Goal: Task Accomplishment & Management: Manage account settings

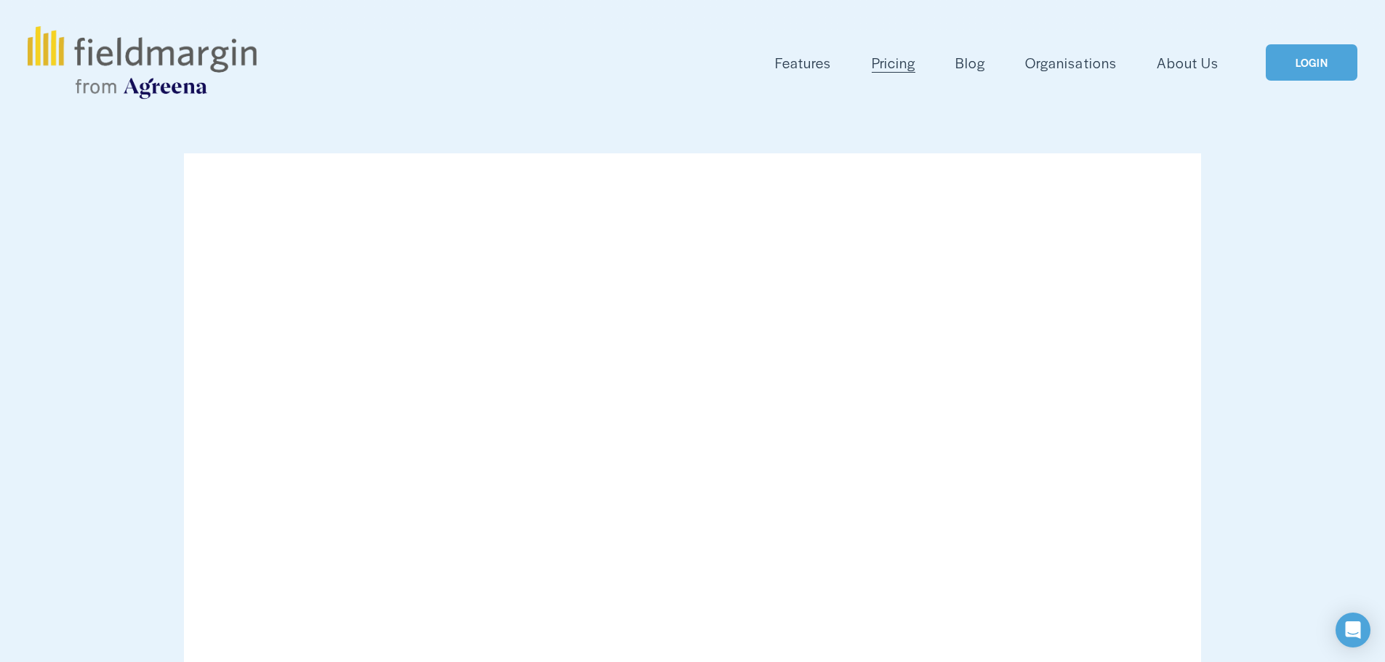
click at [1318, 65] on link "LOGIN" at bounding box center [1312, 62] width 92 height 37
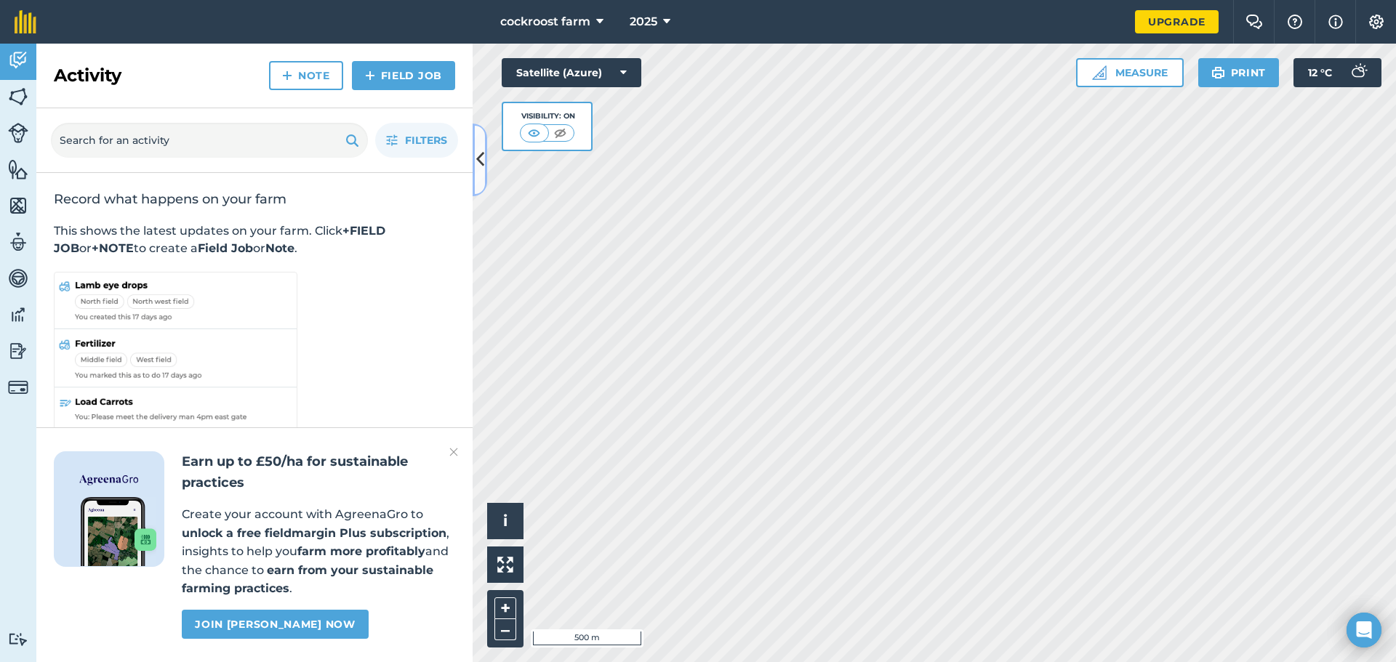
click at [486, 153] on button at bounding box center [480, 160] width 15 height 73
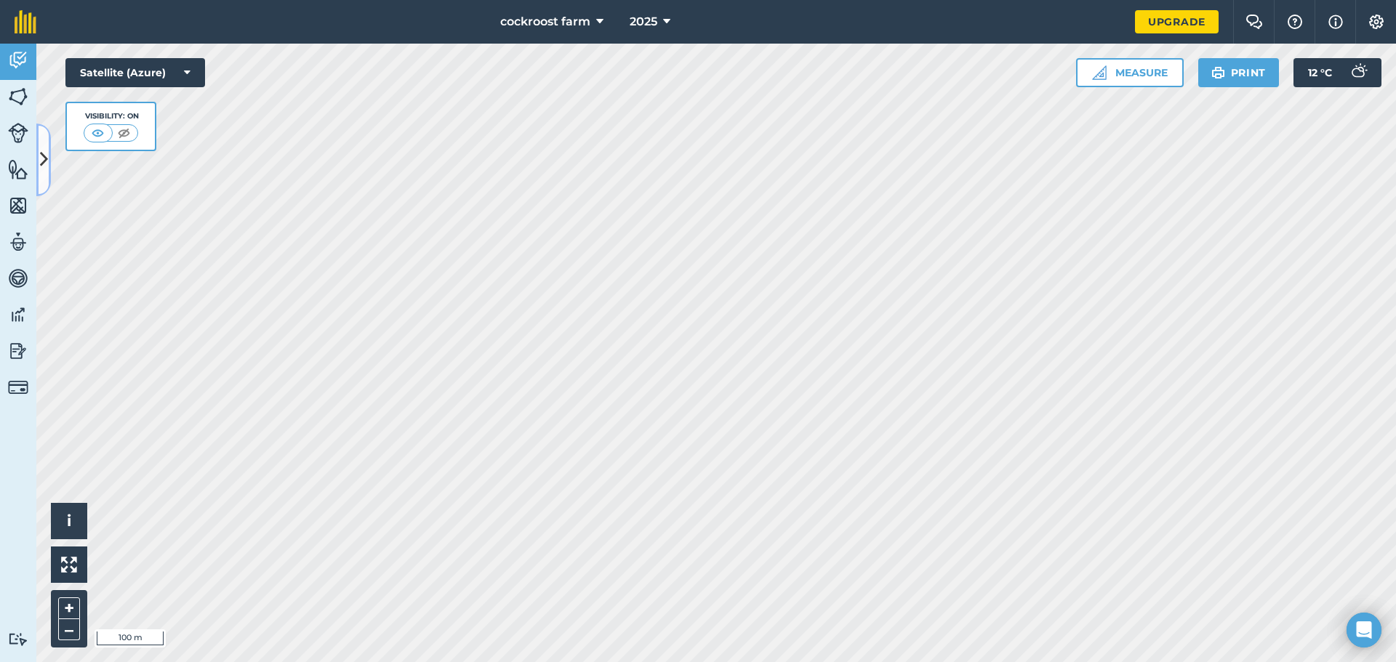
click at [41, 172] on icon at bounding box center [44, 159] width 8 height 25
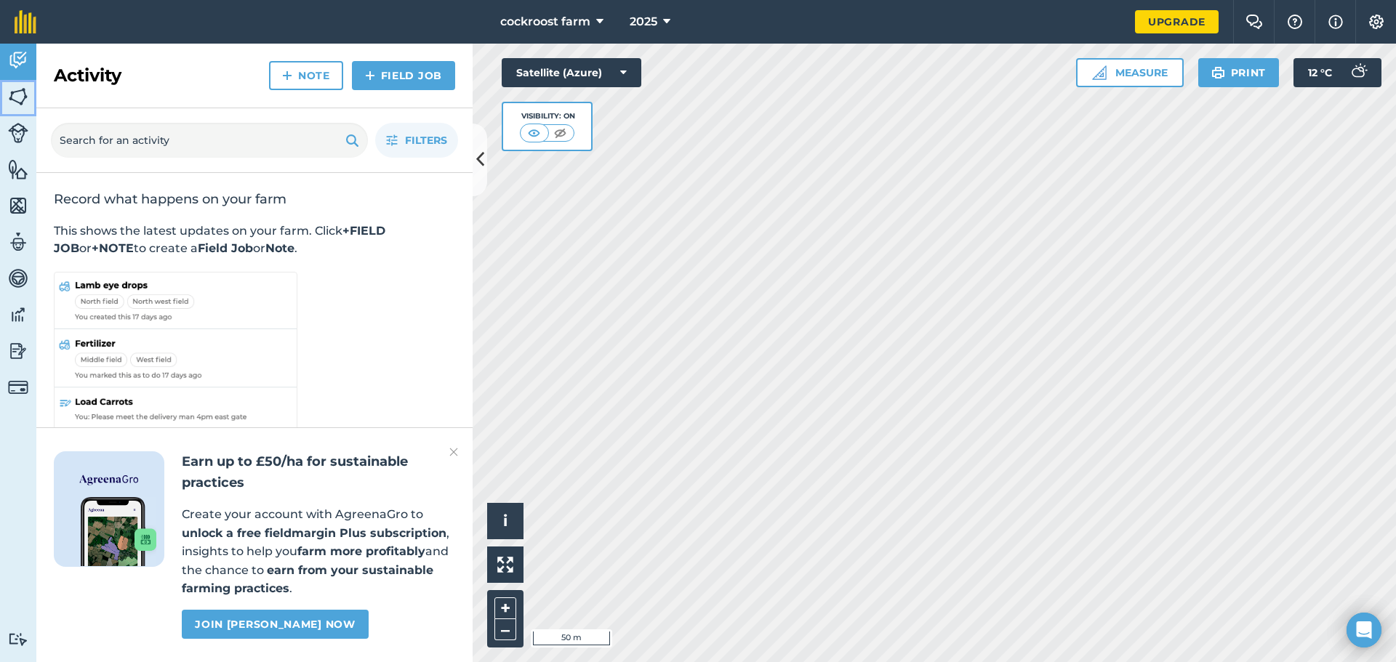
click at [21, 107] on img at bounding box center [18, 97] width 20 height 22
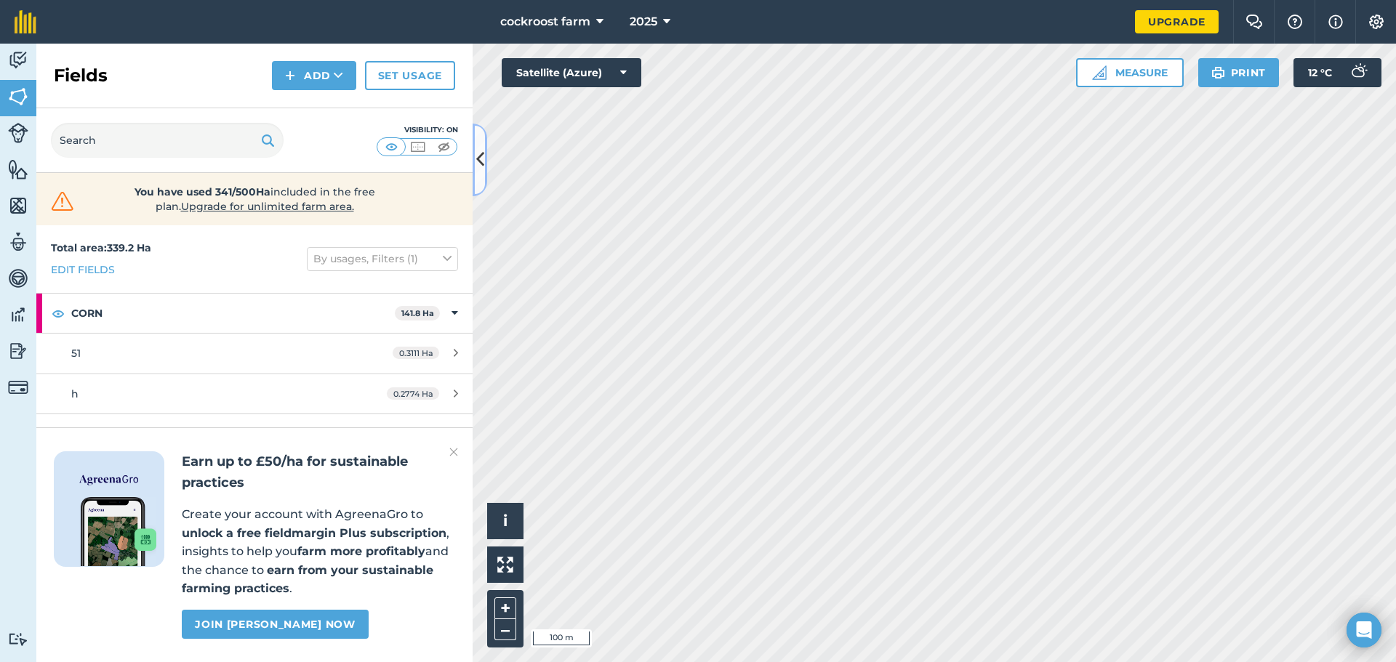
click at [478, 162] on icon at bounding box center [480, 159] width 8 height 25
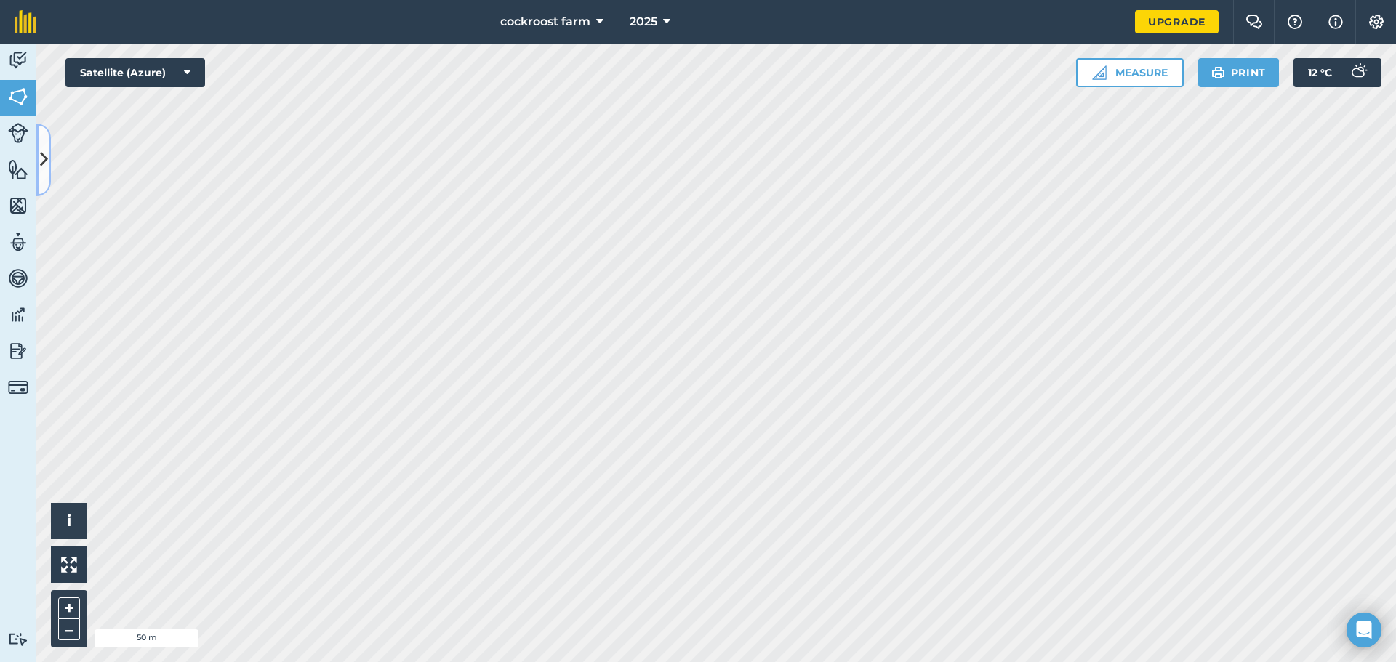
click at [39, 169] on button at bounding box center [43, 160] width 15 height 73
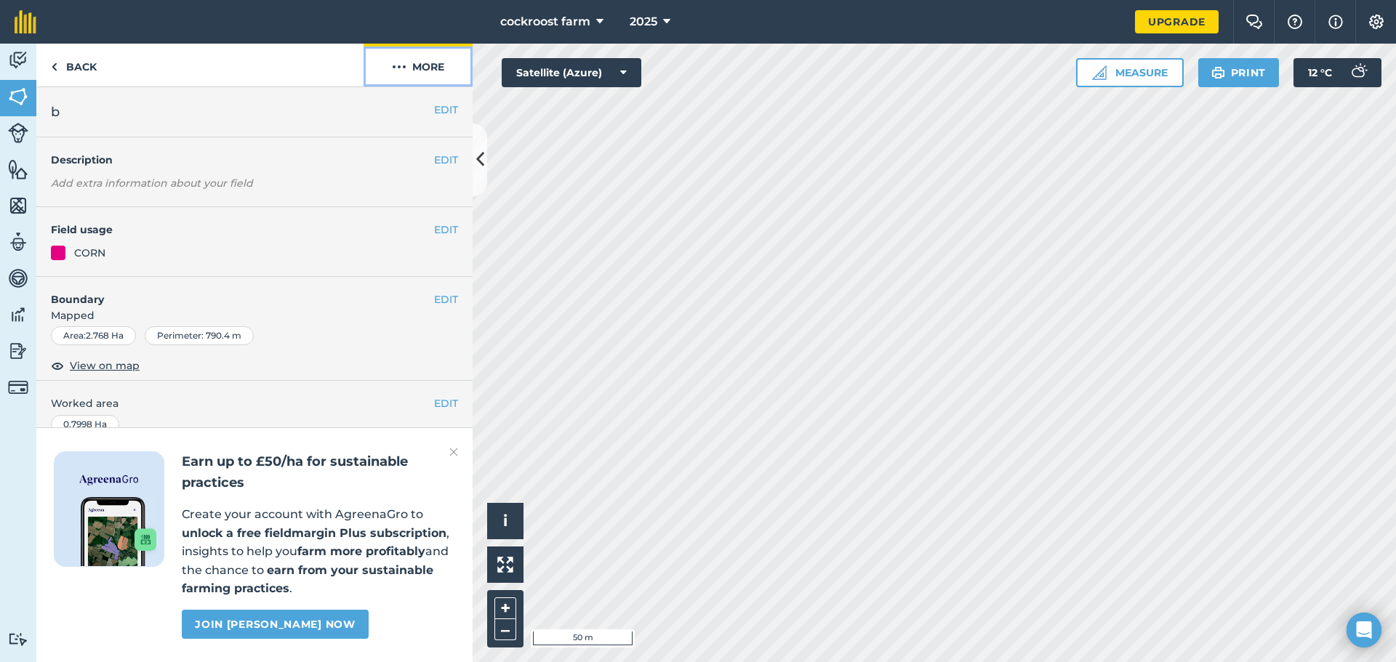
click at [409, 63] on button "More" at bounding box center [418, 65] width 109 height 43
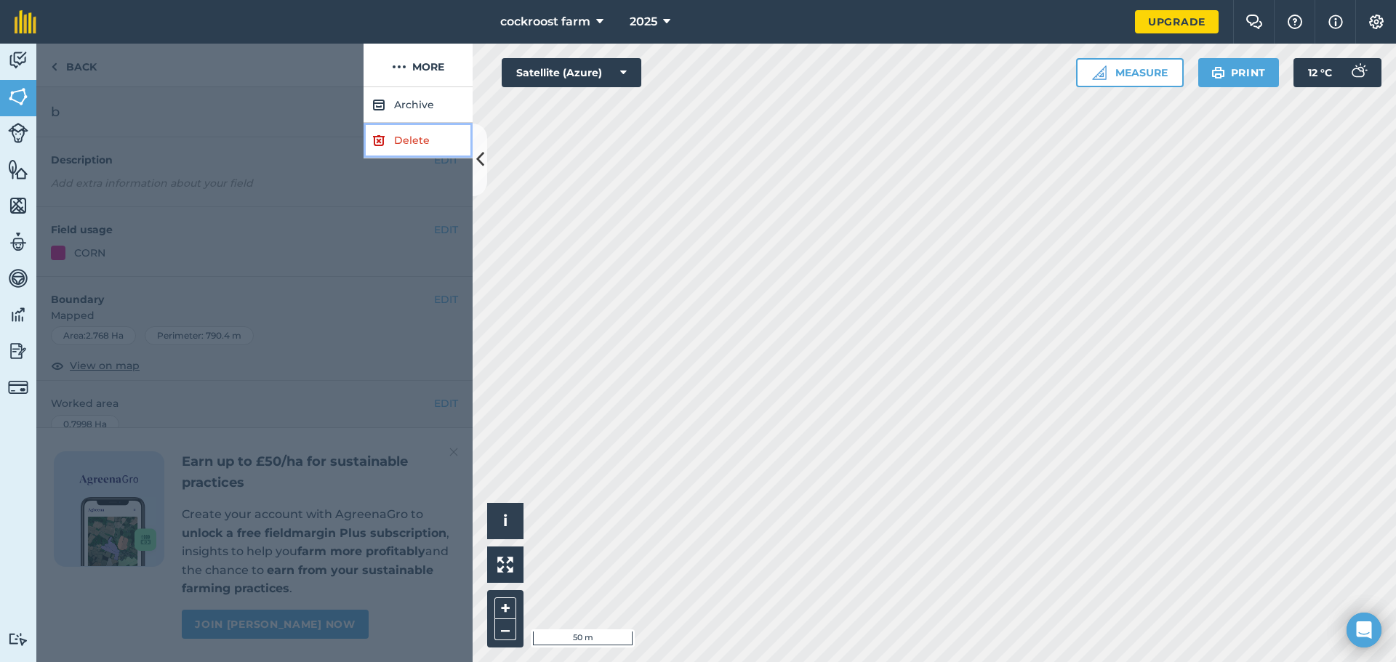
click at [401, 134] on link "Delete" at bounding box center [418, 141] width 109 height 36
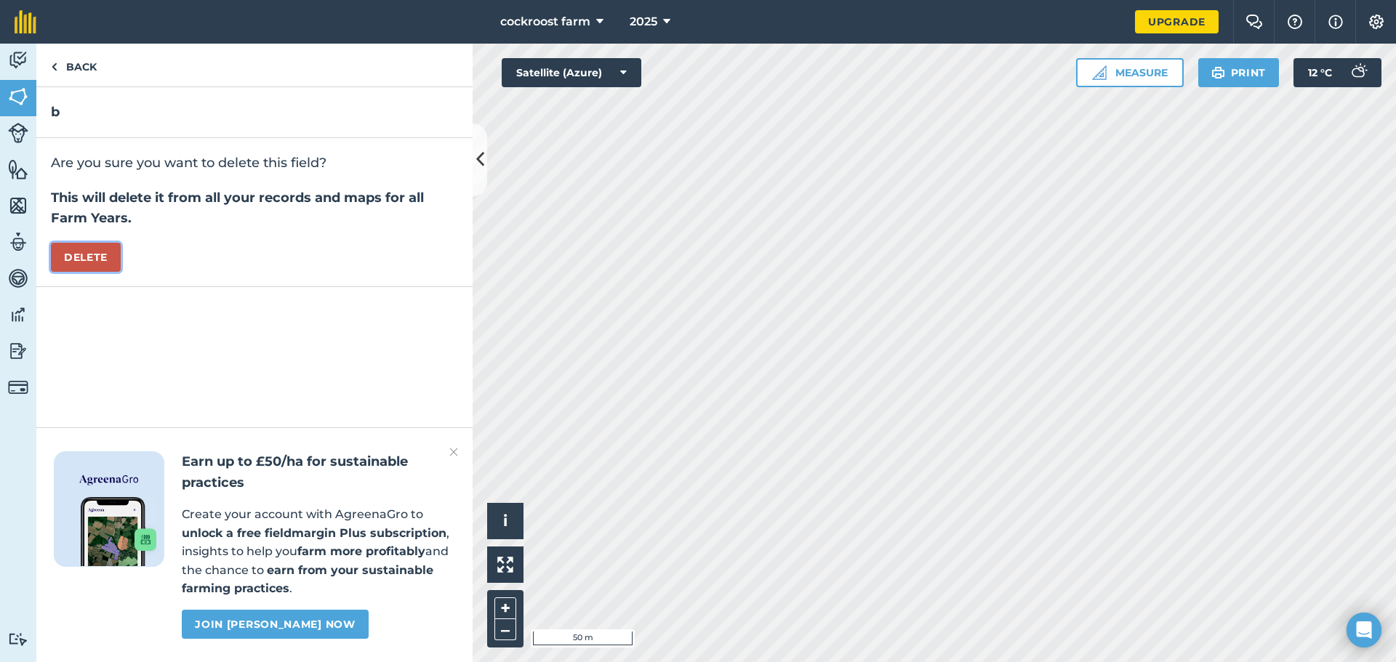
click at [92, 263] on button "Delete" at bounding box center [86, 257] width 70 height 29
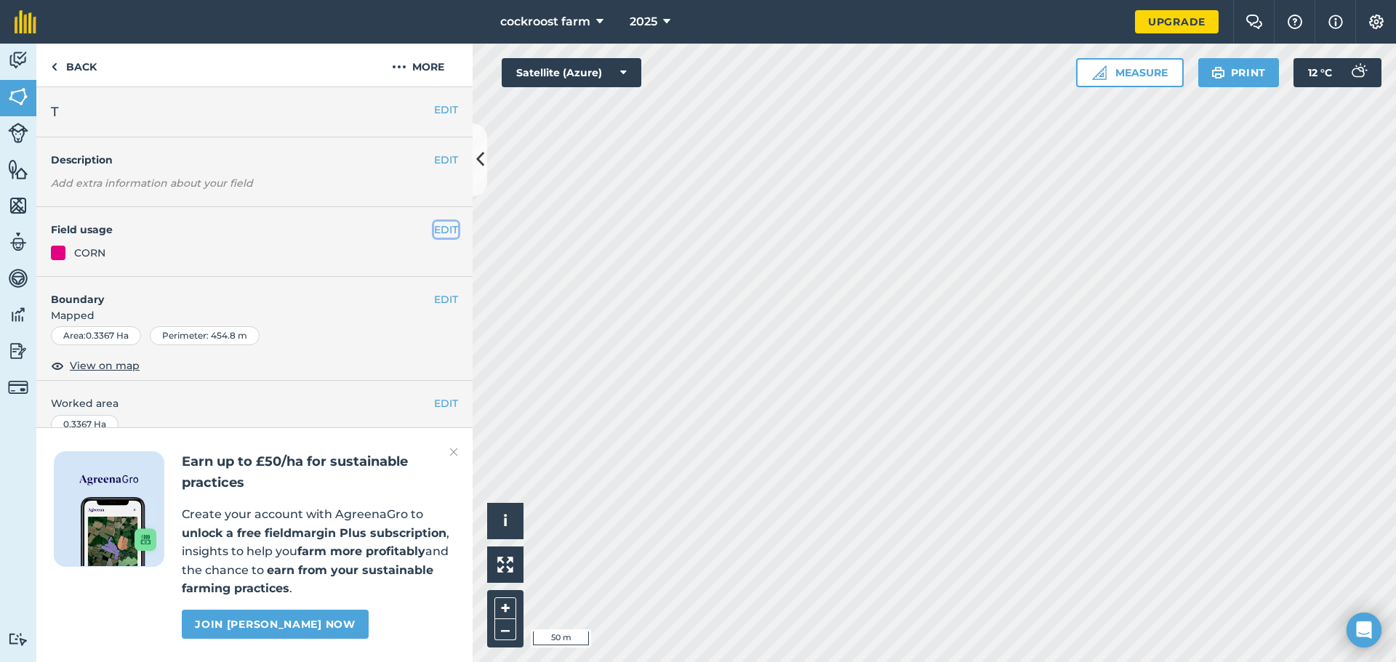
click at [434, 232] on button "EDIT" at bounding box center [446, 230] width 24 height 16
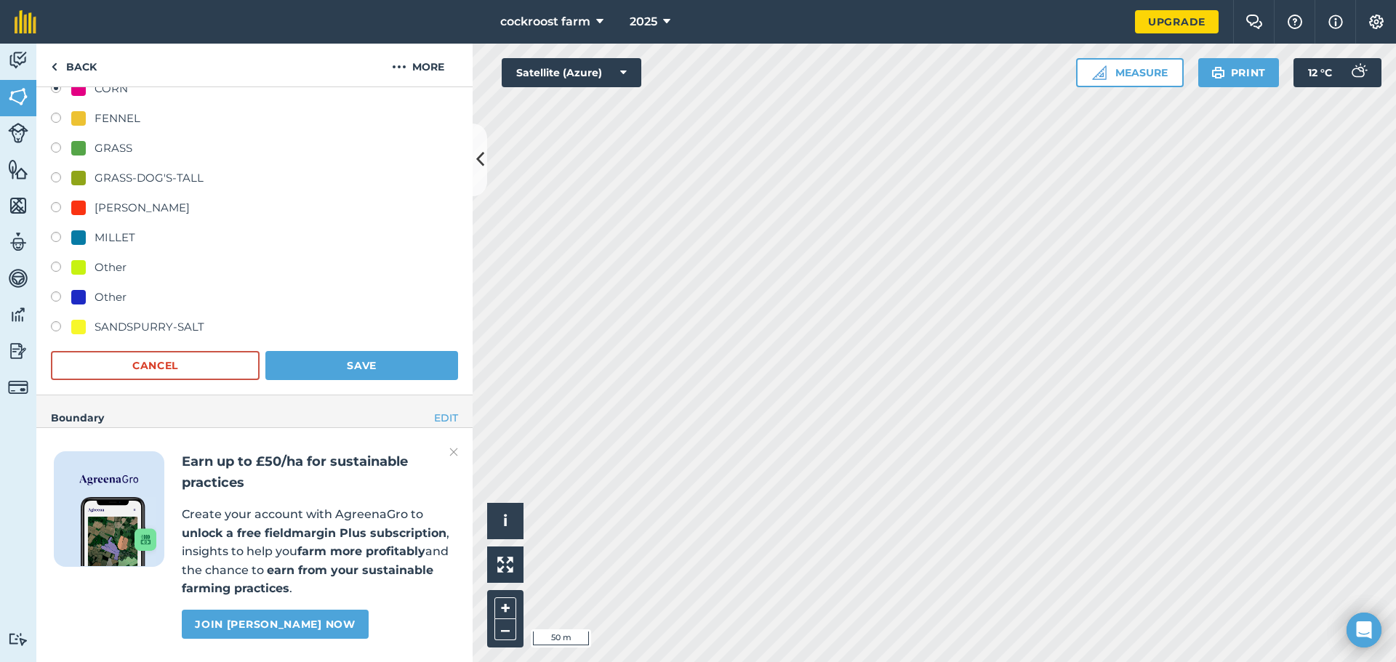
scroll to position [218, 0]
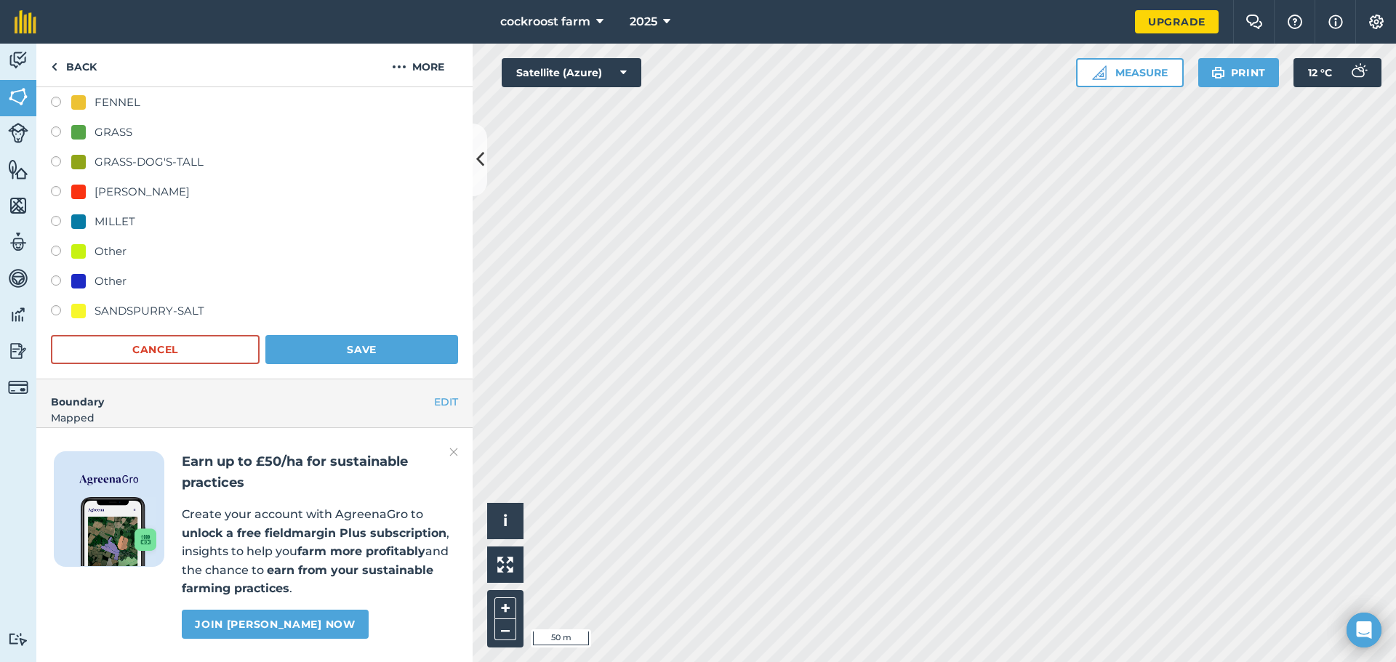
click at [90, 218] on div "MILLET" at bounding box center [103, 221] width 64 height 17
radio input "true"
radio input "false"
click at [373, 341] on button "Save" at bounding box center [361, 349] width 193 height 29
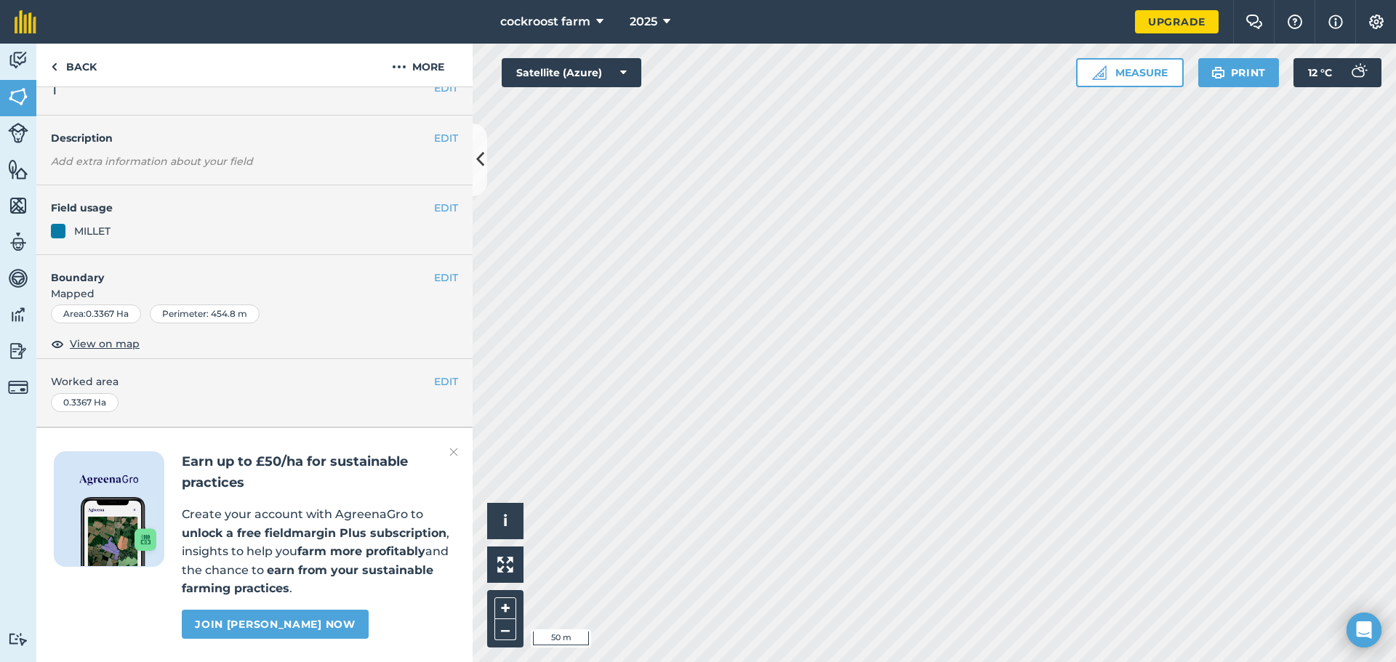
scroll to position [63, 0]
click at [435, 200] on button "EDIT" at bounding box center [446, 208] width 24 height 16
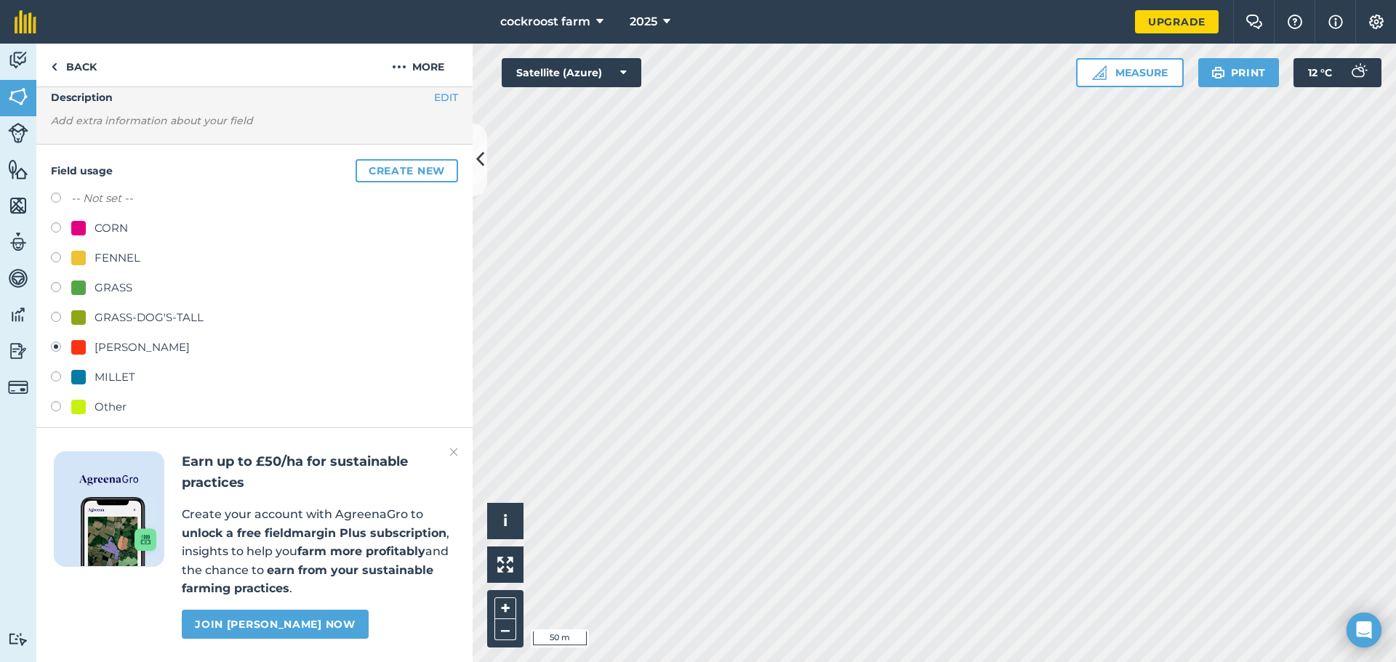
click at [94, 375] on div "MILLET" at bounding box center [103, 377] width 64 height 17
radio input "true"
radio input "false"
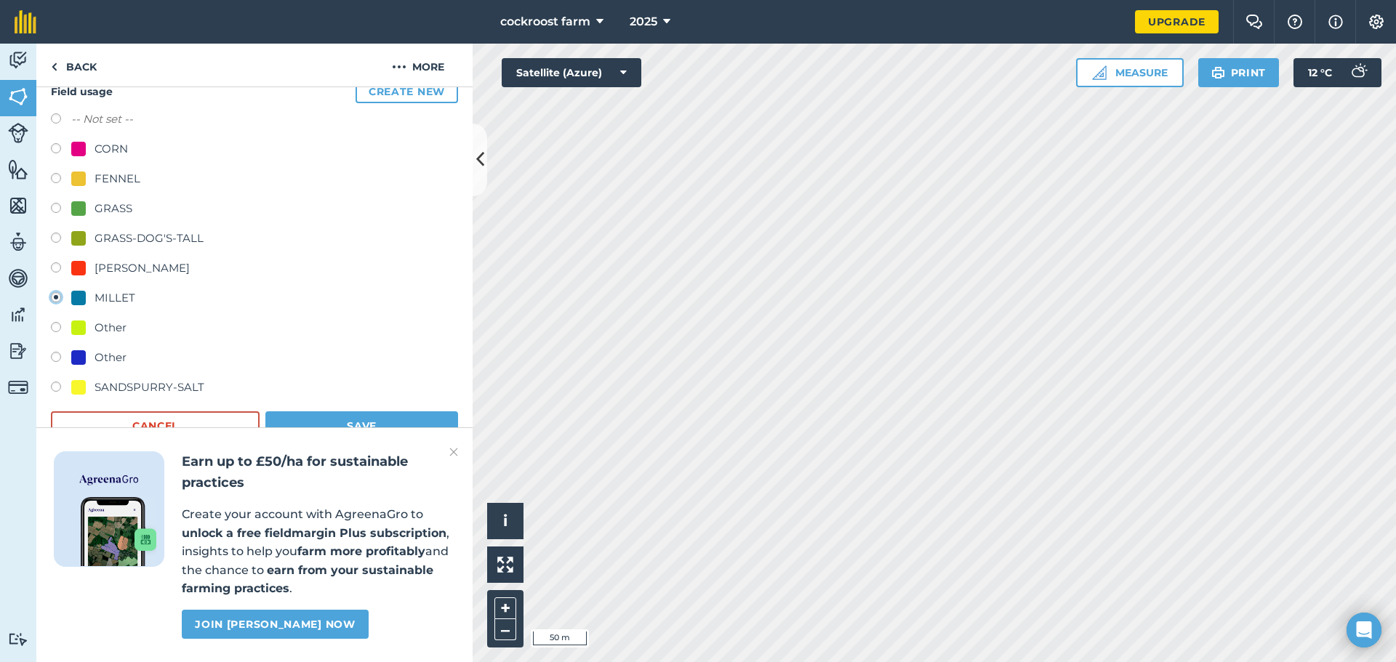
scroll to position [298, 0]
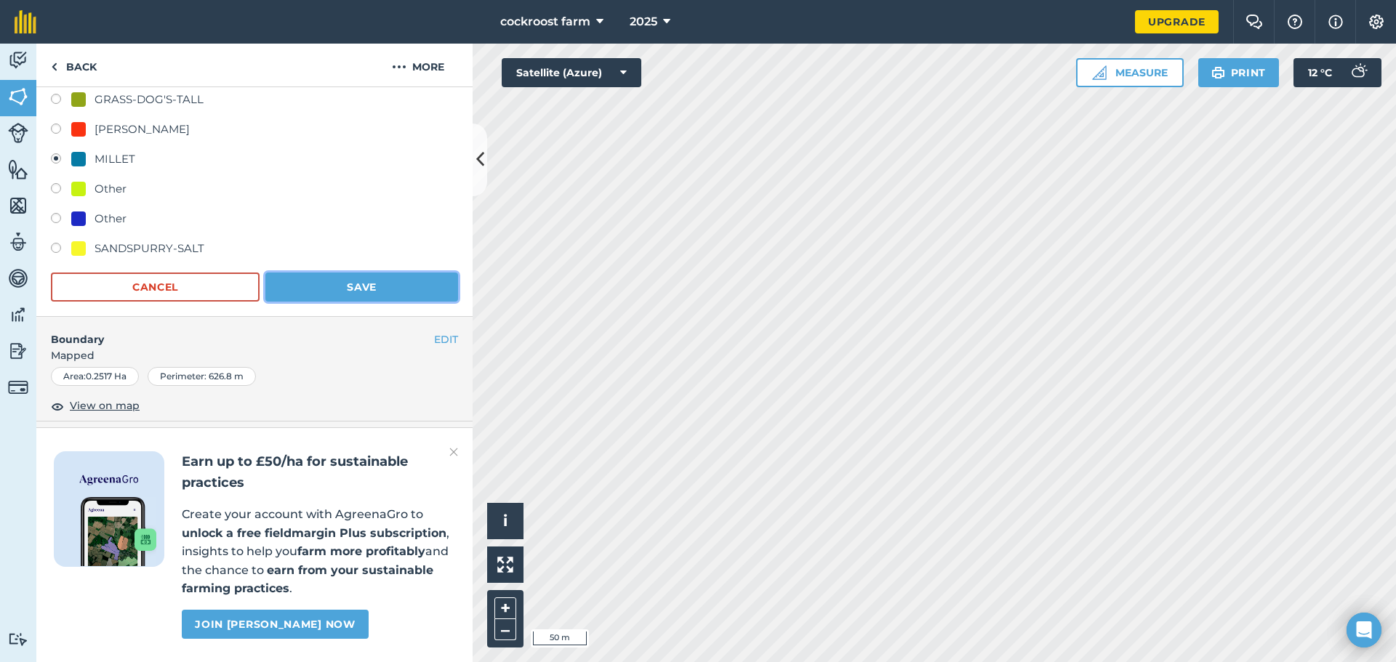
click at [393, 275] on button "Save" at bounding box center [361, 287] width 193 height 29
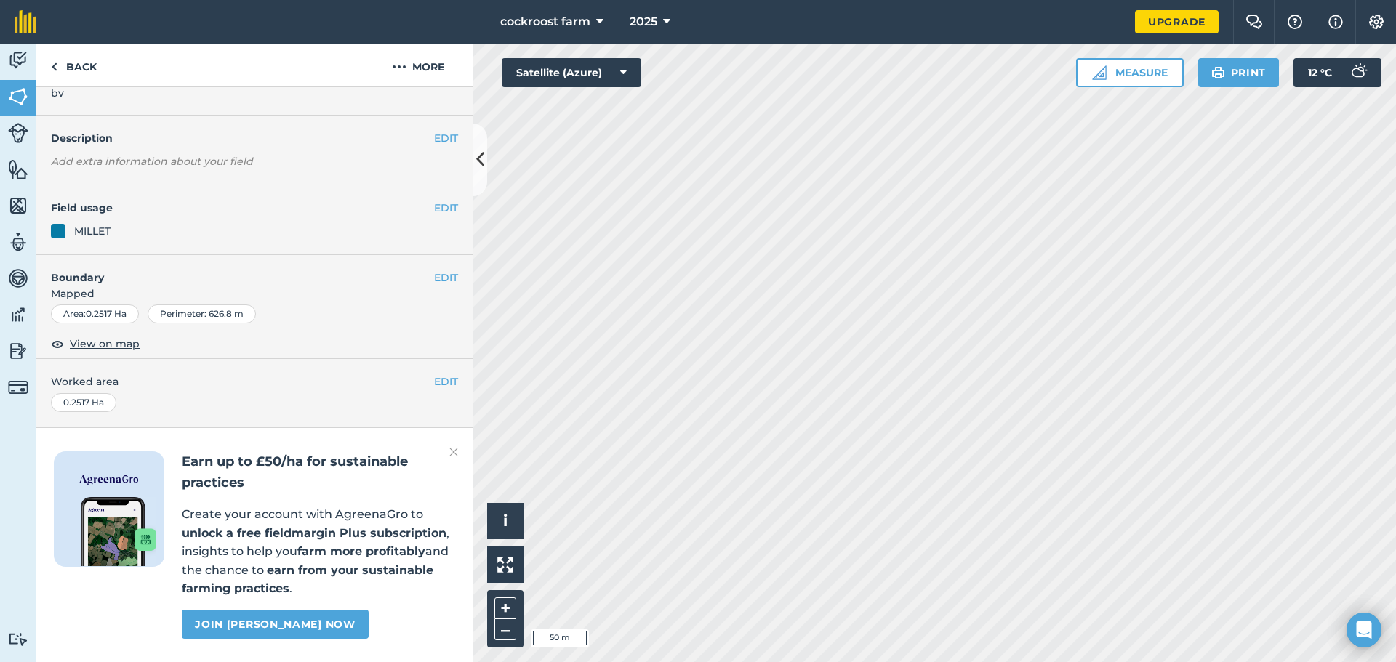
scroll to position [80, 0]
click at [434, 200] on button "EDIT" at bounding box center [446, 208] width 24 height 16
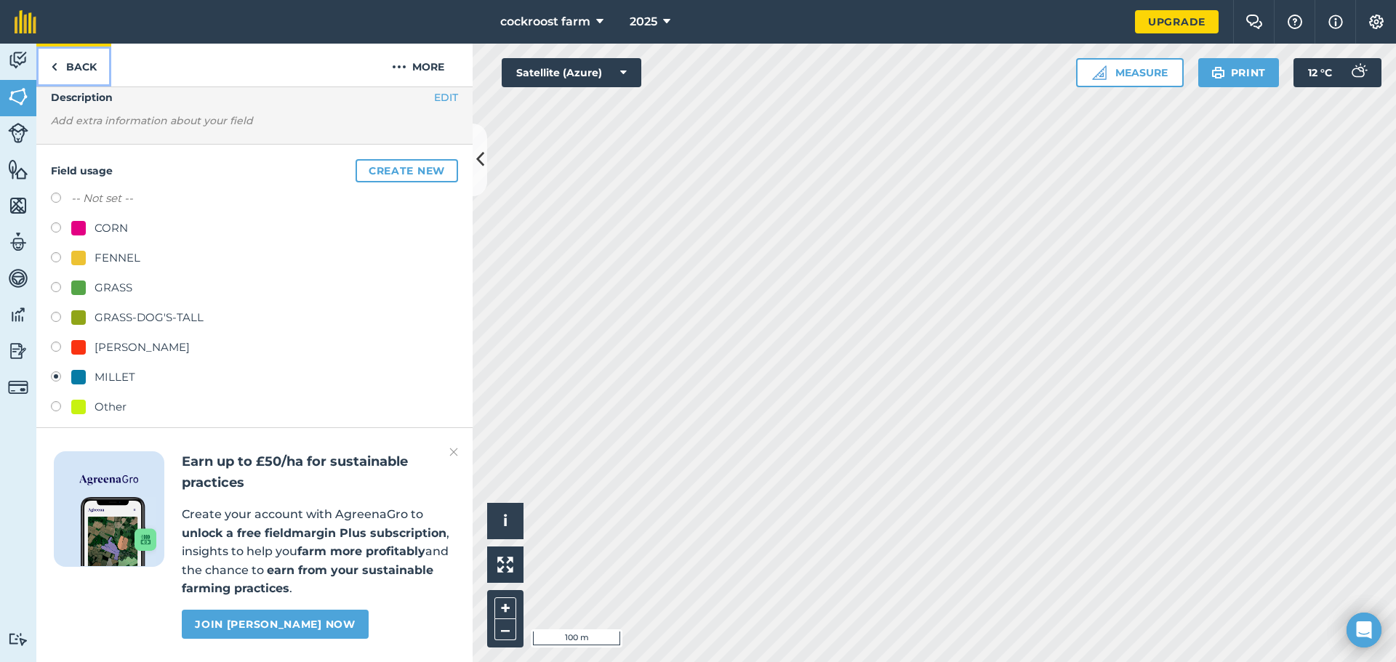
click at [68, 67] on link "Back" at bounding box center [73, 65] width 75 height 43
click at [73, 57] on link "Back" at bounding box center [73, 65] width 75 height 43
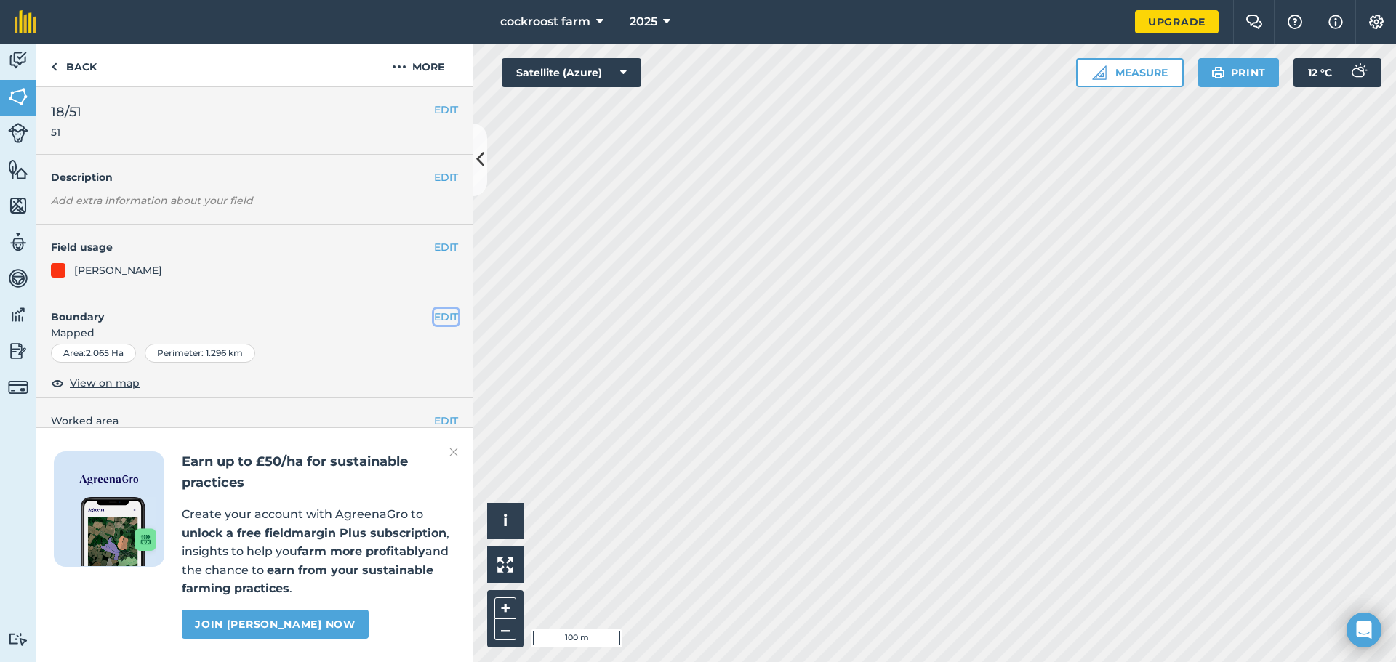
click at [434, 313] on button "EDIT" at bounding box center [446, 317] width 24 height 16
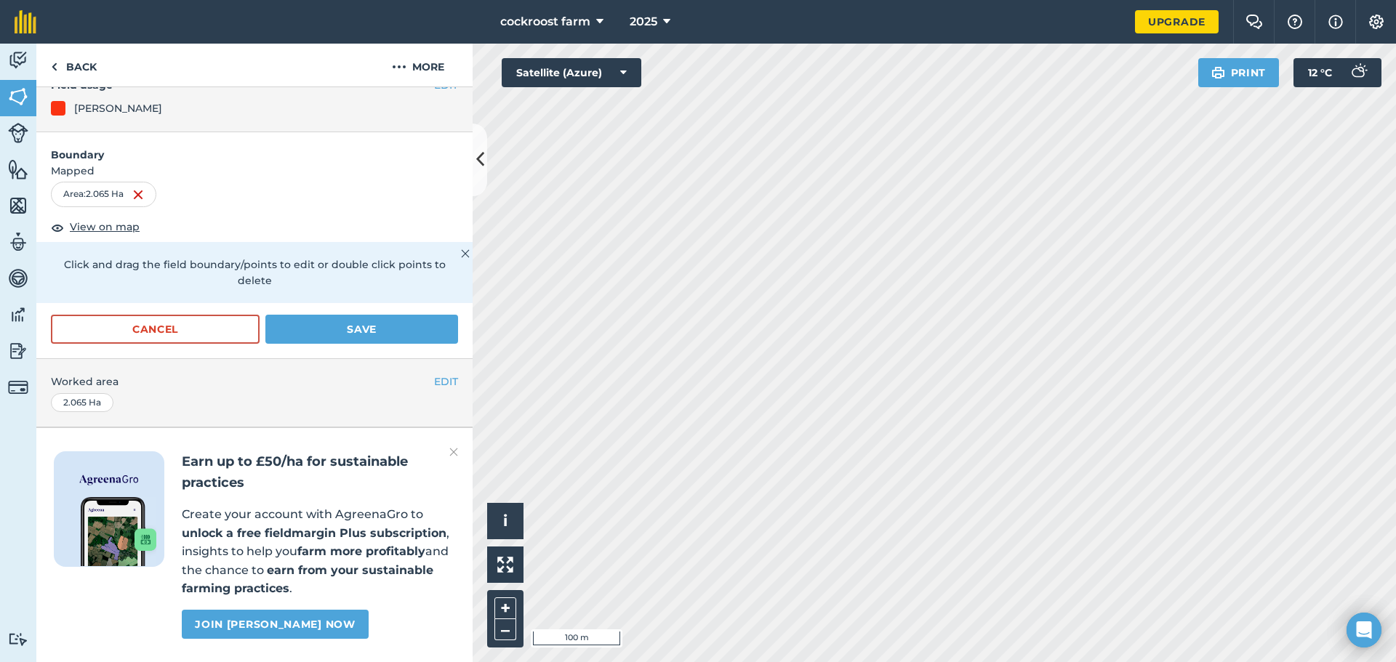
scroll to position [203, 0]
click at [354, 315] on button "Save" at bounding box center [361, 329] width 193 height 29
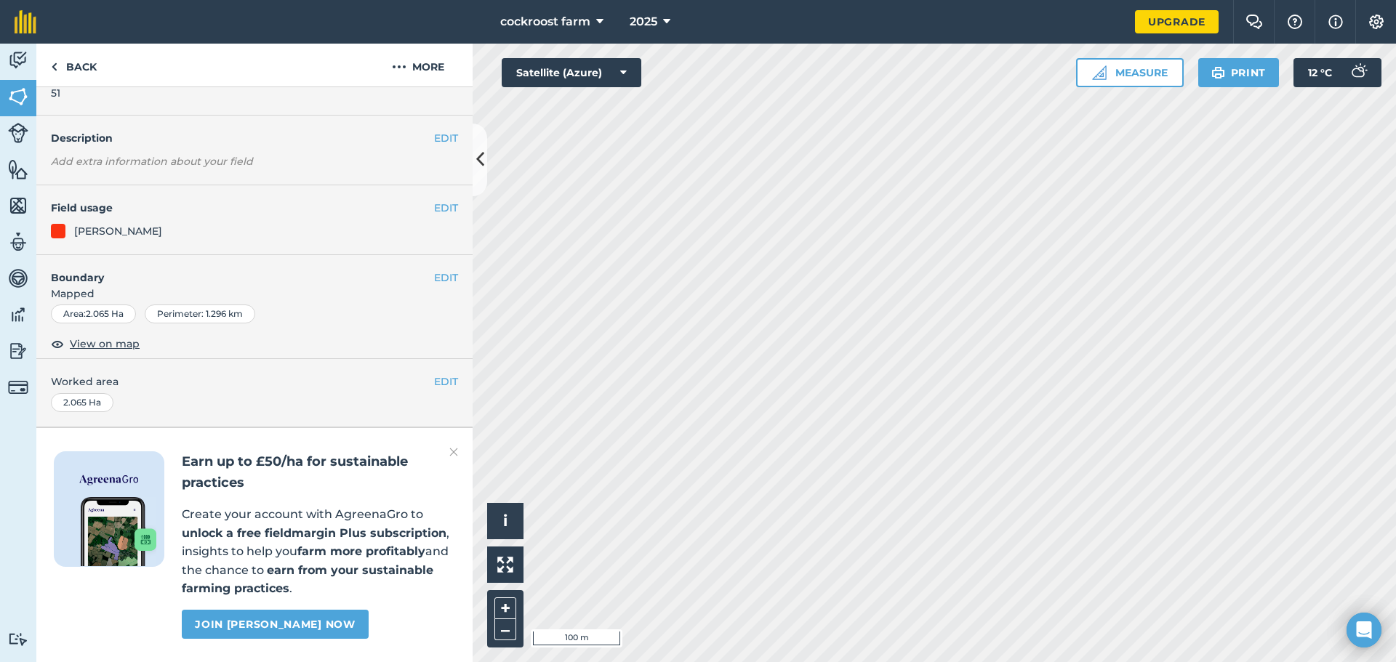
scroll to position [80, 0]
click at [434, 200] on button "EDIT" at bounding box center [446, 208] width 24 height 16
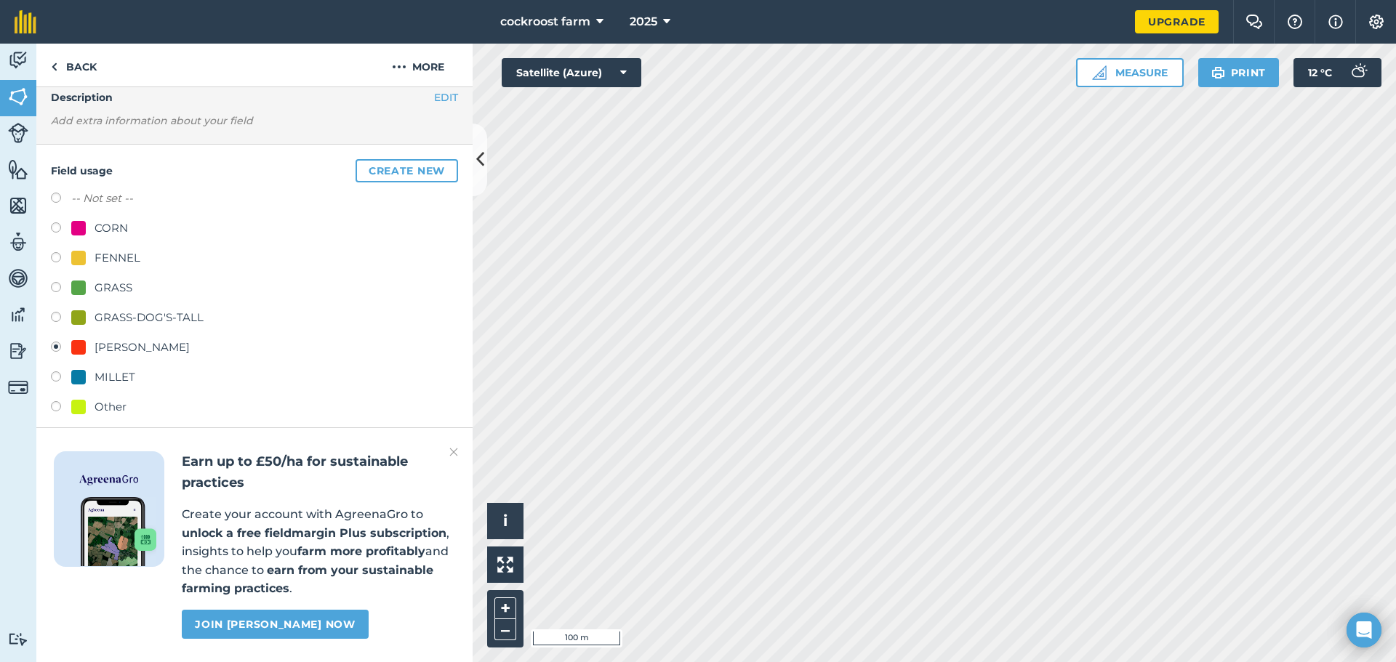
click at [97, 377] on div "MILLET" at bounding box center [115, 377] width 41 height 17
radio input "true"
radio input "false"
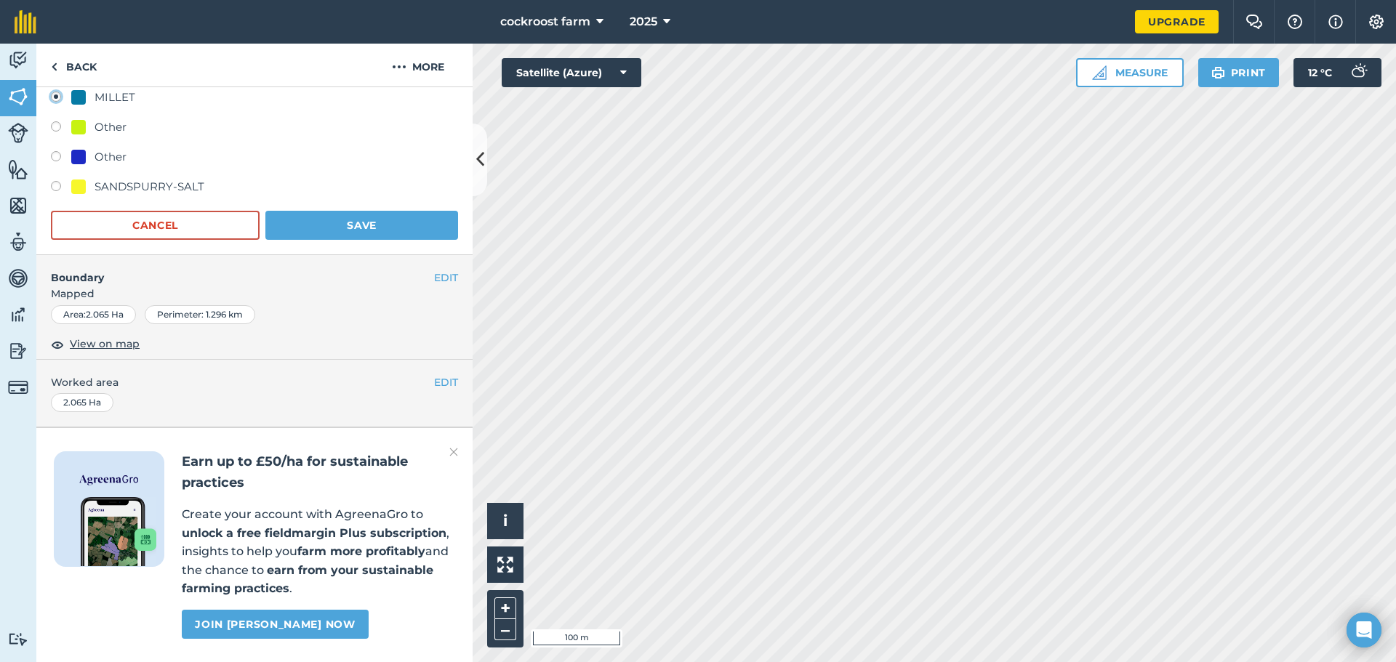
scroll to position [371, 0]
click at [346, 218] on button "Save" at bounding box center [361, 225] width 193 height 29
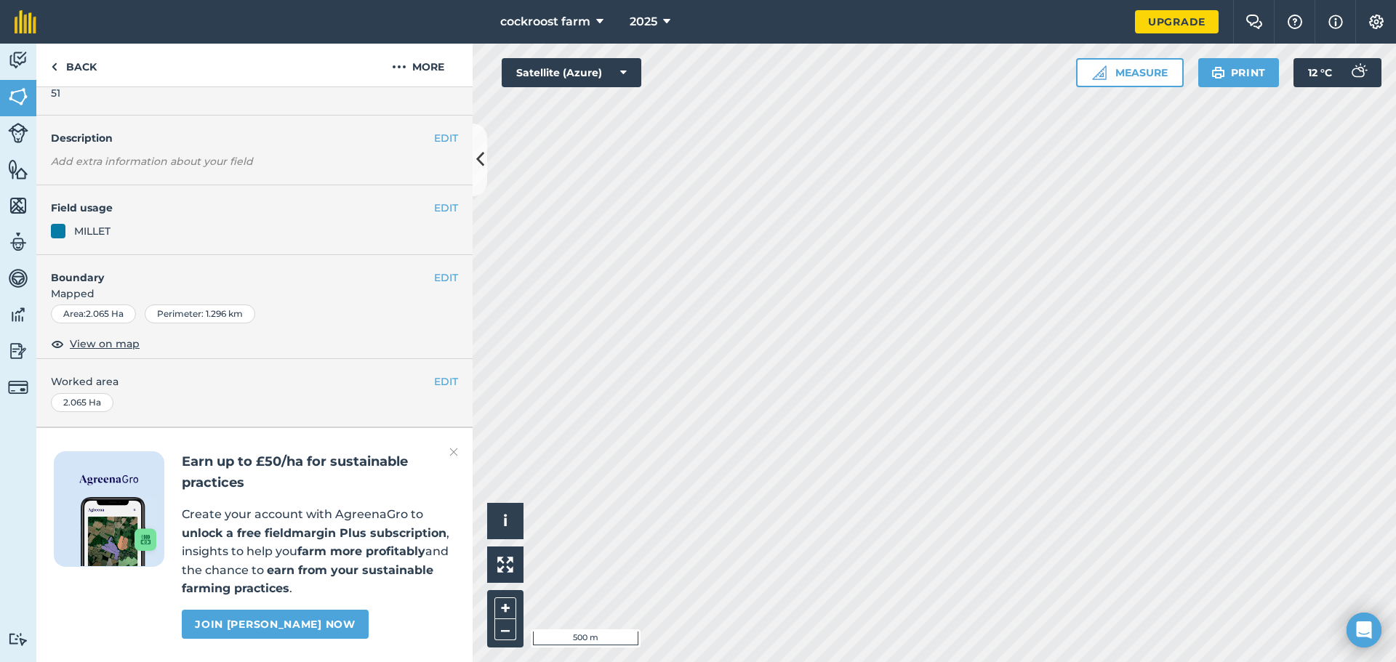
scroll to position [63, 0]
click at [485, 161] on button at bounding box center [480, 160] width 15 height 73
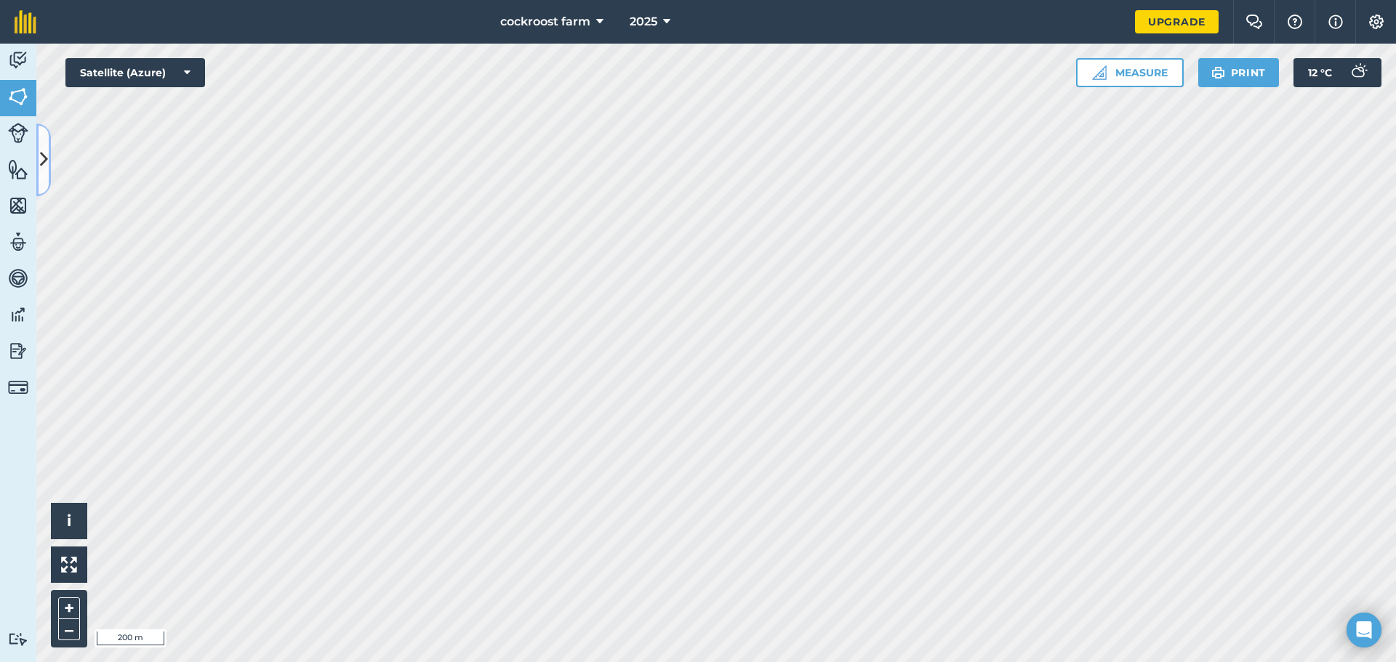
click at [41, 151] on icon at bounding box center [44, 159] width 8 height 25
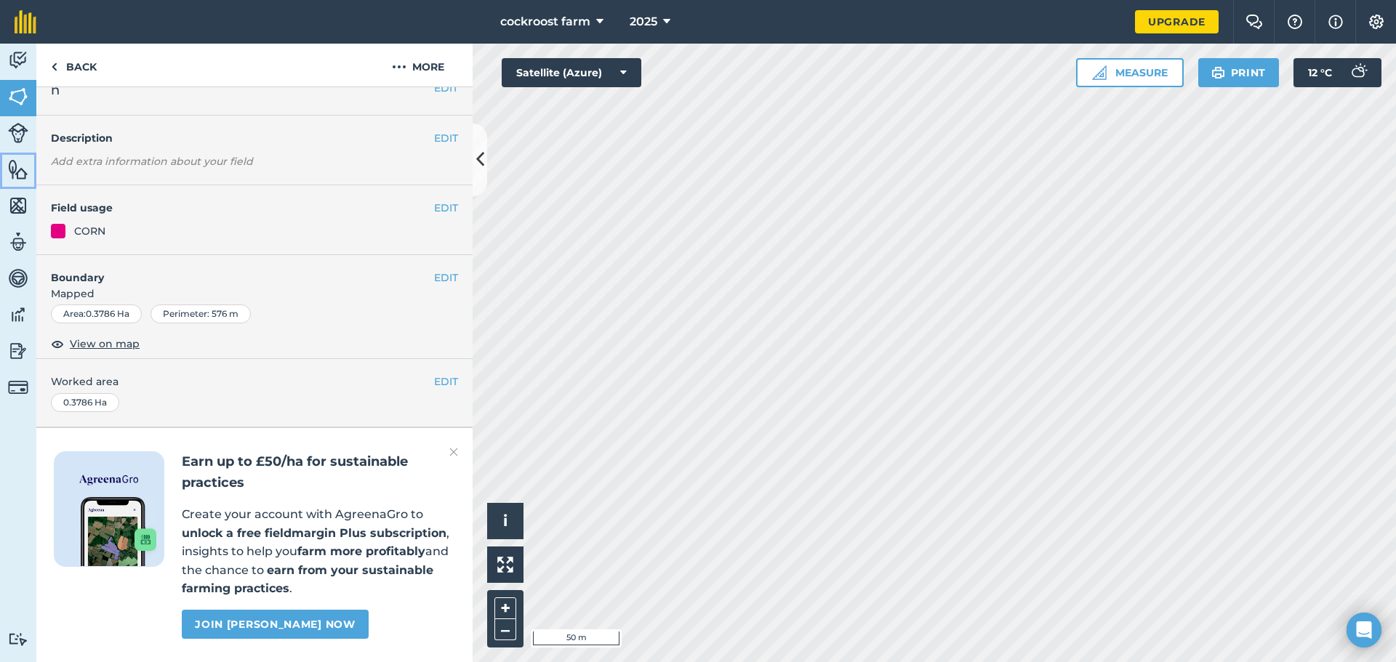
click at [20, 184] on link "Features" at bounding box center [18, 171] width 36 height 36
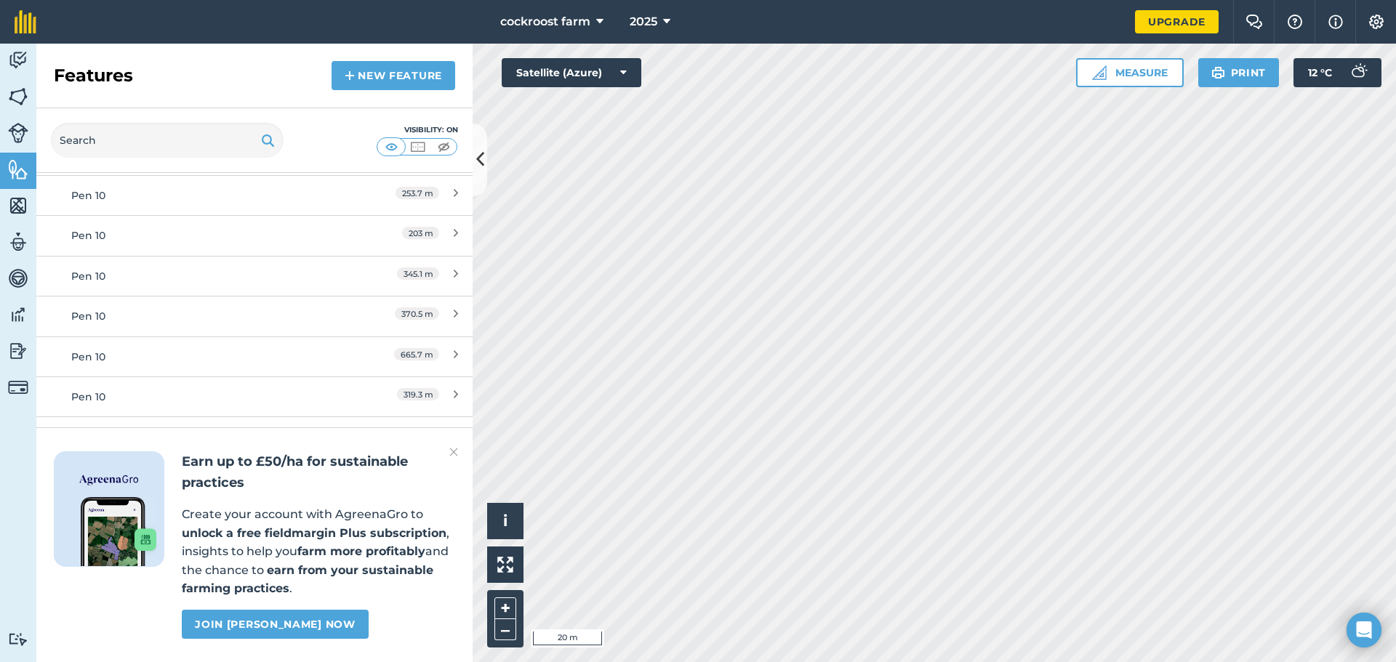
scroll to position [5817, 0]
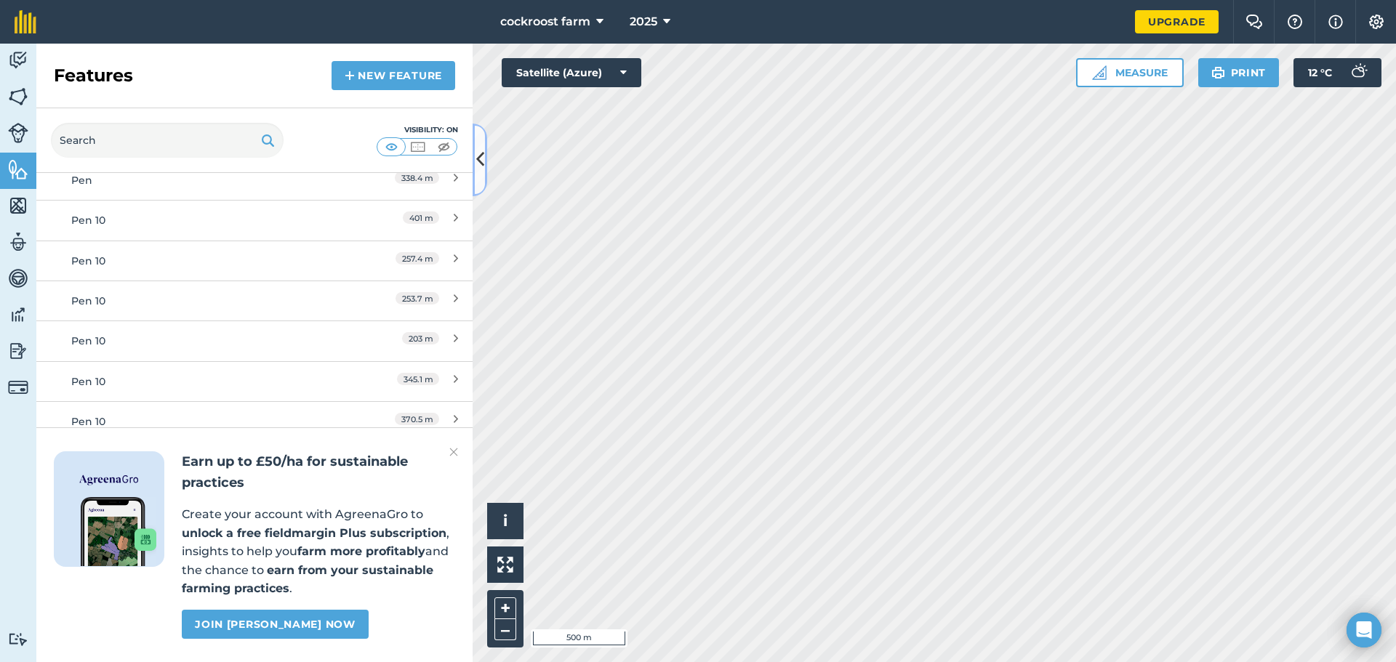
click at [484, 168] on button at bounding box center [480, 160] width 15 height 73
